Goal: Task Accomplishment & Management: Manage account settings

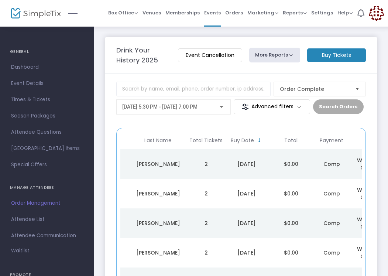
scroll to position [0, 135]
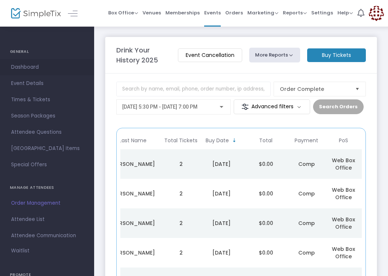
click at [18, 67] on span "Dashboard" at bounding box center [47, 67] width 72 height 10
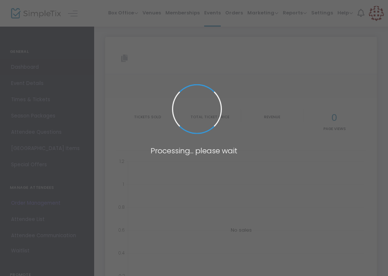
type input "[URL][DOMAIN_NAME]"
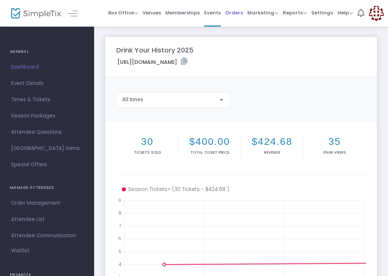
click at [232, 12] on span "Orders" at bounding box center [234, 12] width 18 height 19
